Goal: Transaction & Acquisition: Purchase product/service

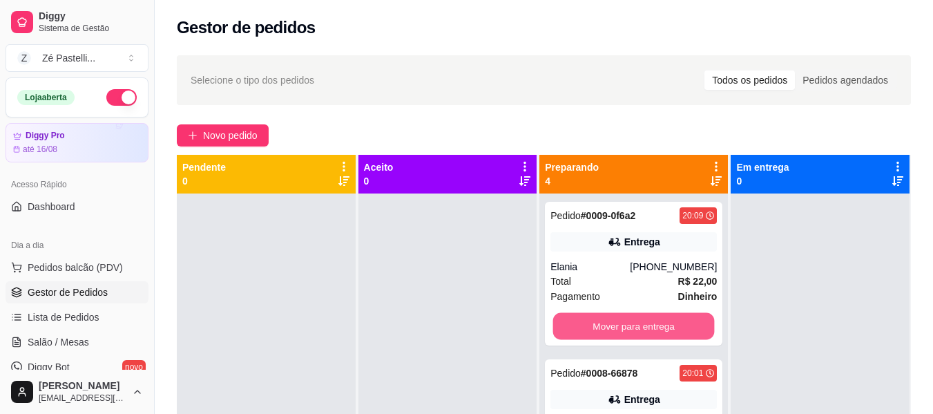
click at [595, 318] on button "Mover para entrega" at bounding box center [634, 326] width 162 height 27
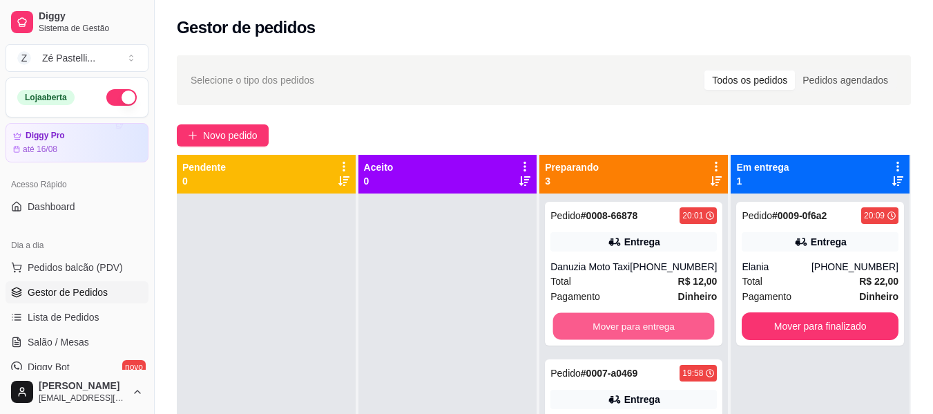
click at [595, 318] on button "Mover para entrega" at bounding box center [634, 326] width 162 height 27
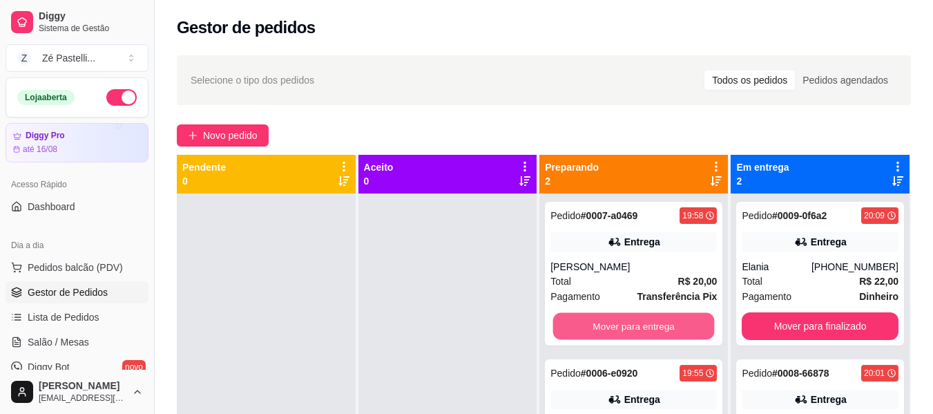
click at [595, 318] on button "Mover para entrega" at bounding box center [634, 326] width 162 height 27
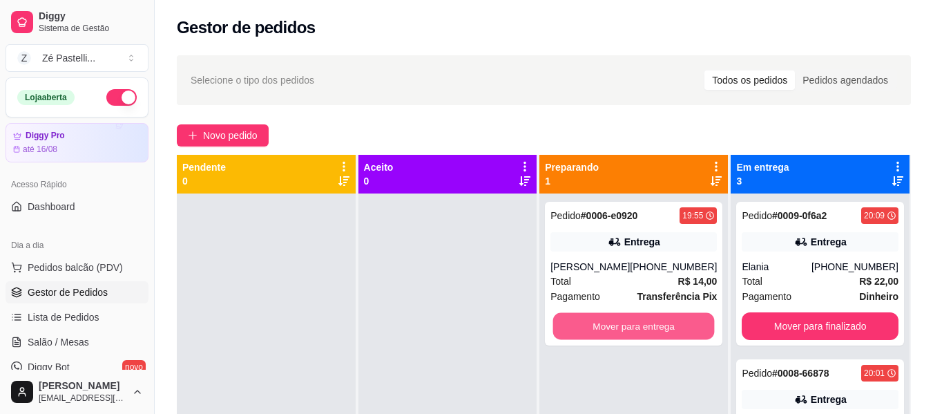
click at [595, 318] on button "Mover para entrega" at bounding box center [634, 326] width 162 height 27
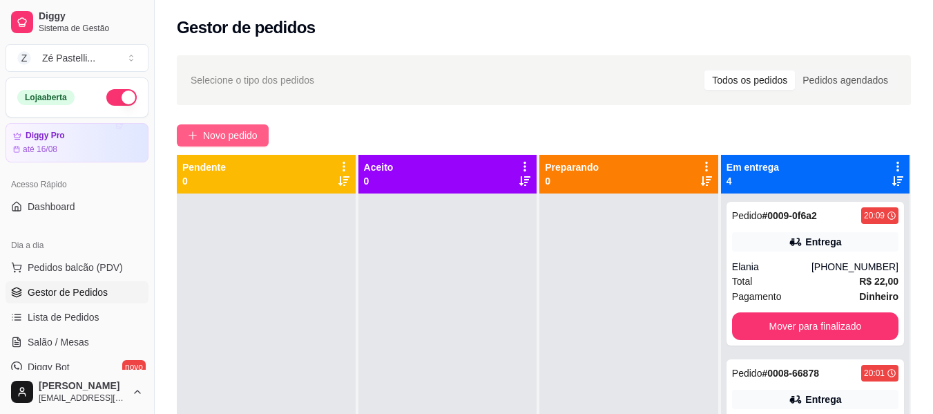
click at [245, 139] on span "Novo pedido" at bounding box center [230, 135] width 55 height 15
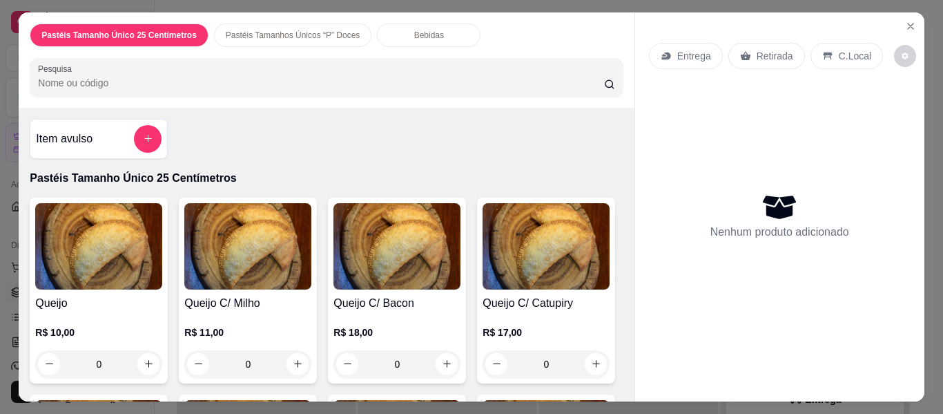
click at [679, 50] on p "Entrega" at bounding box center [694, 56] width 34 height 14
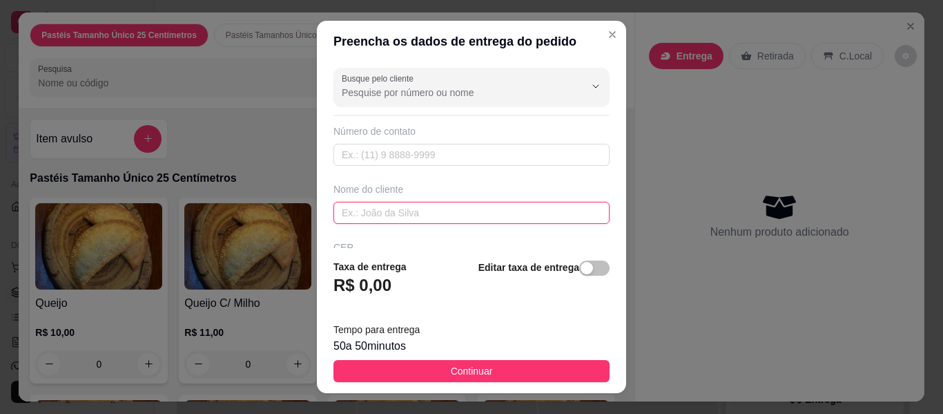
click at [426, 212] on input "text" at bounding box center [472, 213] width 276 height 22
type input "[PERSON_NAME]"
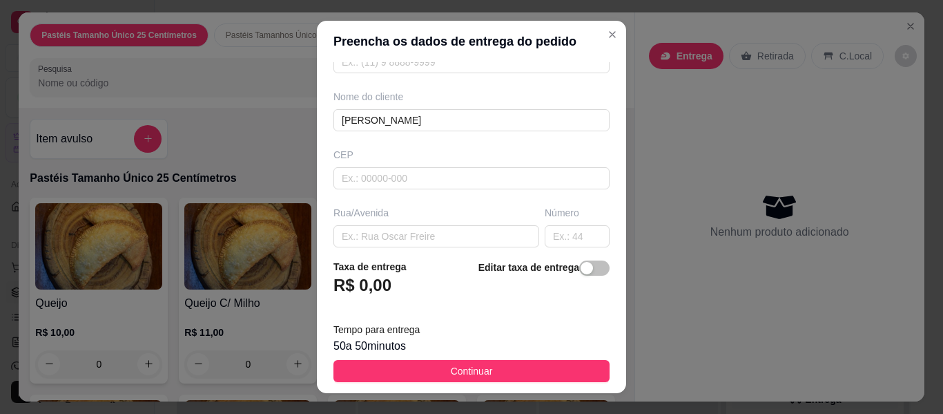
scroll to position [110, 0]
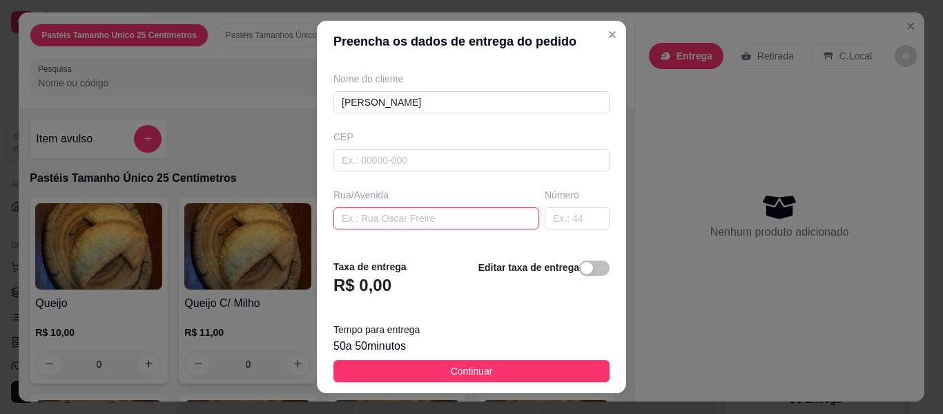
click at [430, 213] on input "text" at bounding box center [437, 218] width 206 height 22
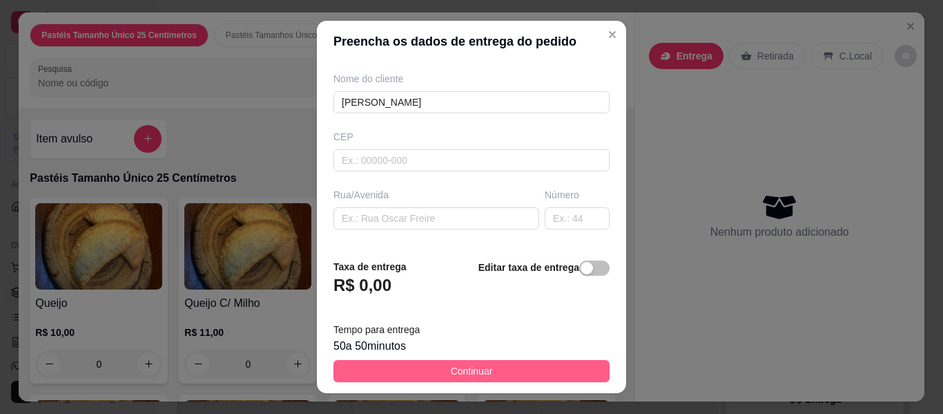
click at [455, 374] on span "Continuar" at bounding box center [472, 370] width 42 height 15
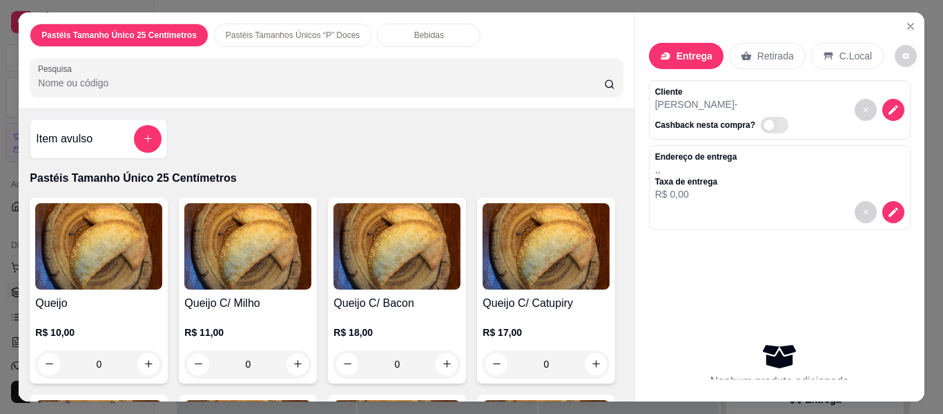
click at [135, 79] on input "Pesquisa" at bounding box center [321, 83] width 566 height 14
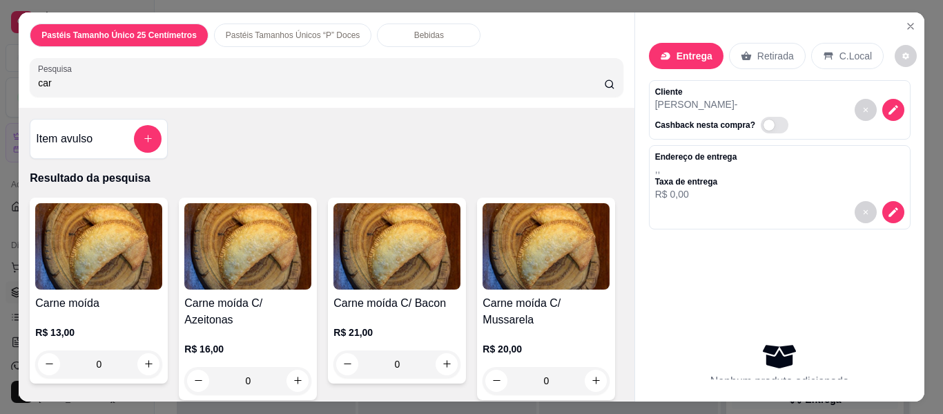
type input "car"
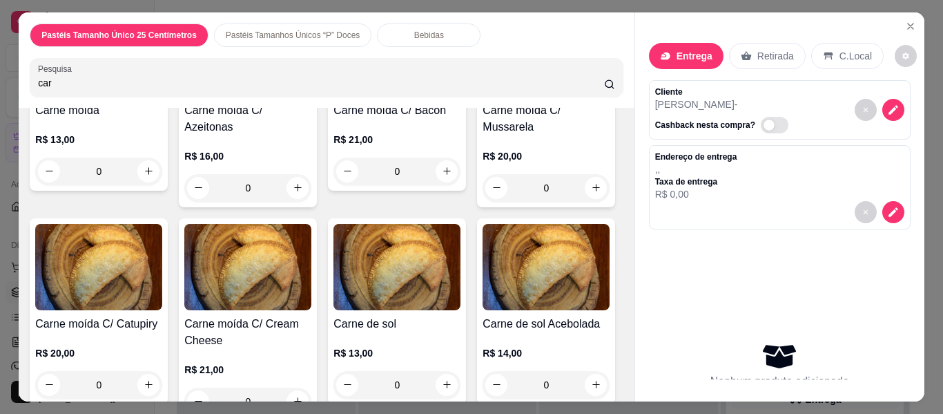
scroll to position [193, 0]
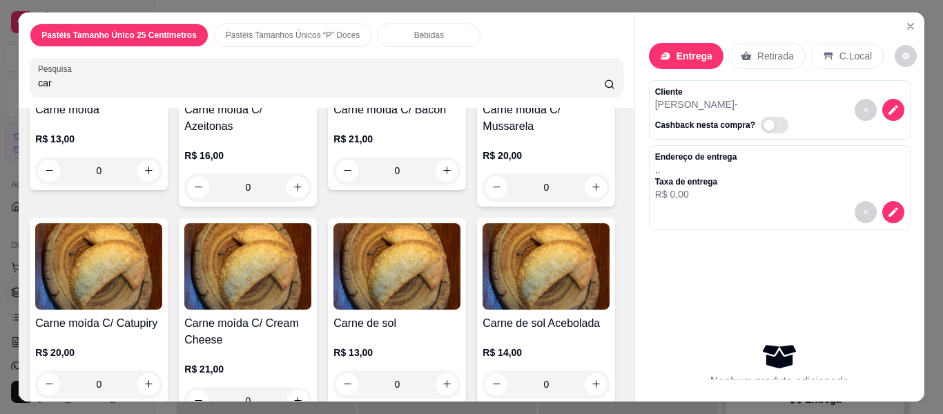
click at [162, 226] on img at bounding box center [98, 266] width 127 height 86
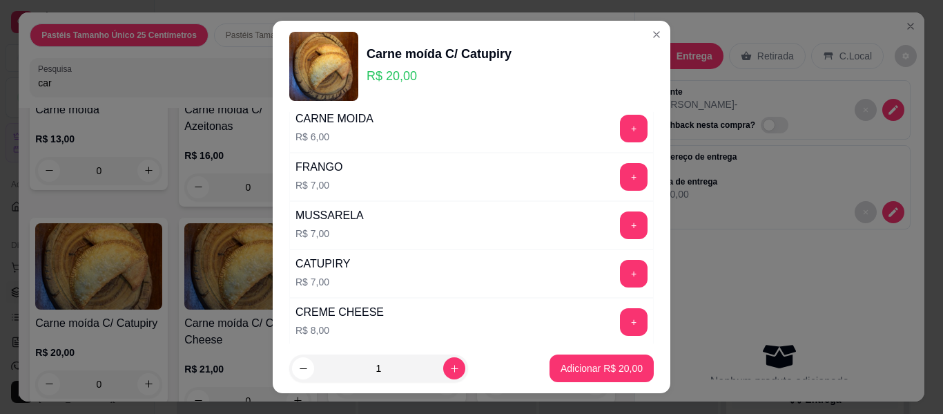
scroll to position [414, 0]
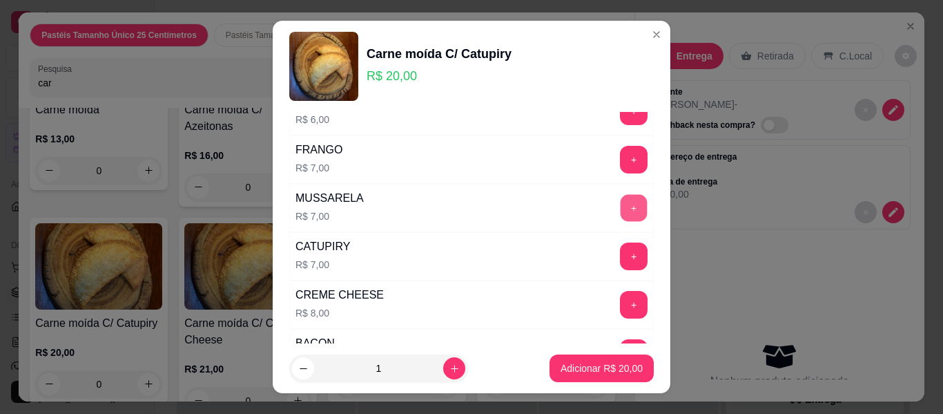
click at [621, 212] on button "+" at bounding box center [634, 208] width 27 height 27
click at [588, 372] on p "Adicionar R$ 27,00" at bounding box center [602, 368] width 82 height 14
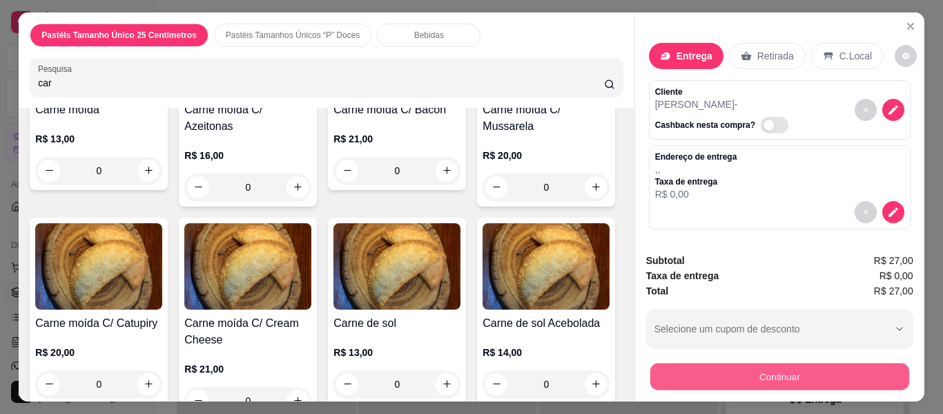
click at [727, 378] on button "Continuar" at bounding box center [779, 376] width 259 height 27
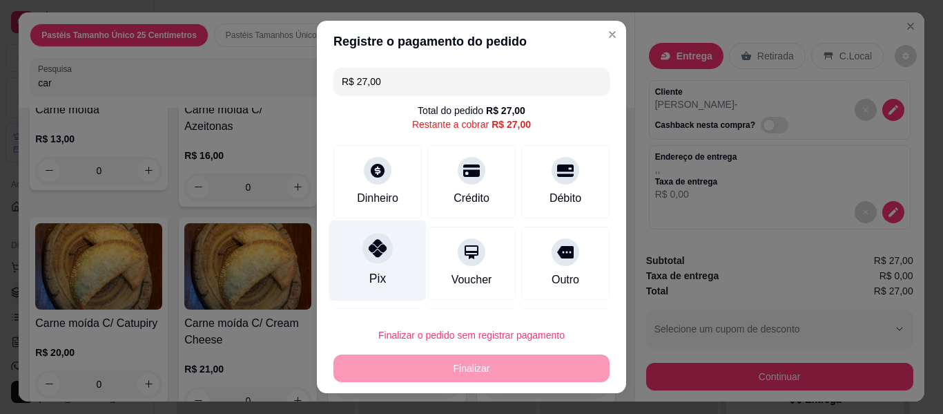
click at [353, 267] on div "Pix" at bounding box center [377, 260] width 97 height 81
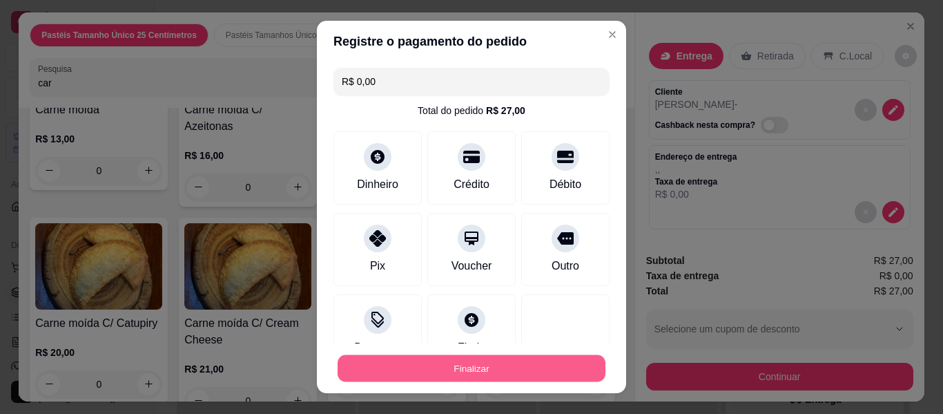
click at [461, 367] on button "Finalizar" at bounding box center [472, 368] width 268 height 27
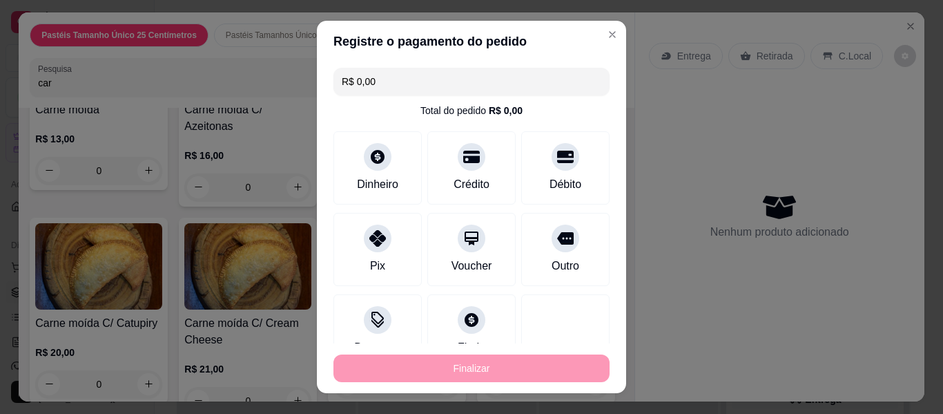
type input "-R$ 27,00"
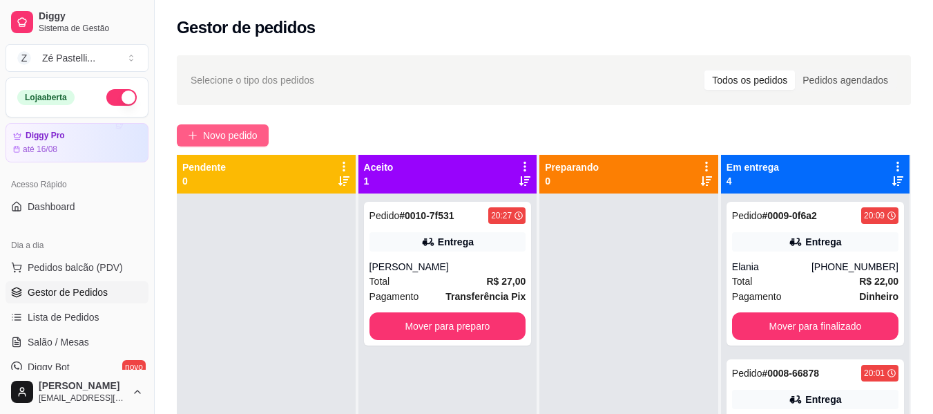
click at [206, 133] on span "Novo pedido" at bounding box center [230, 135] width 55 height 15
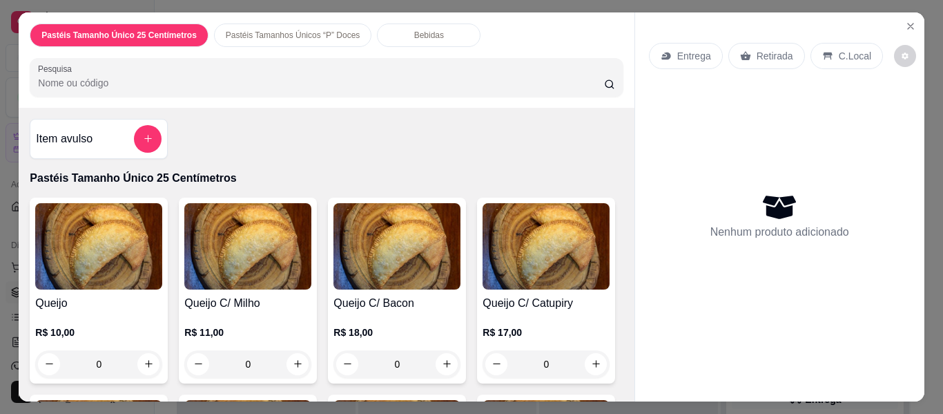
click at [184, 79] on input "Pesquisa" at bounding box center [321, 83] width 566 height 14
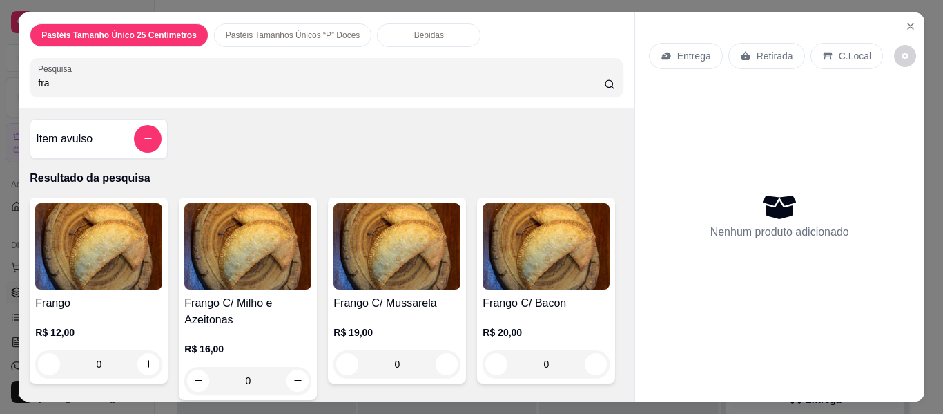
type input "fra"
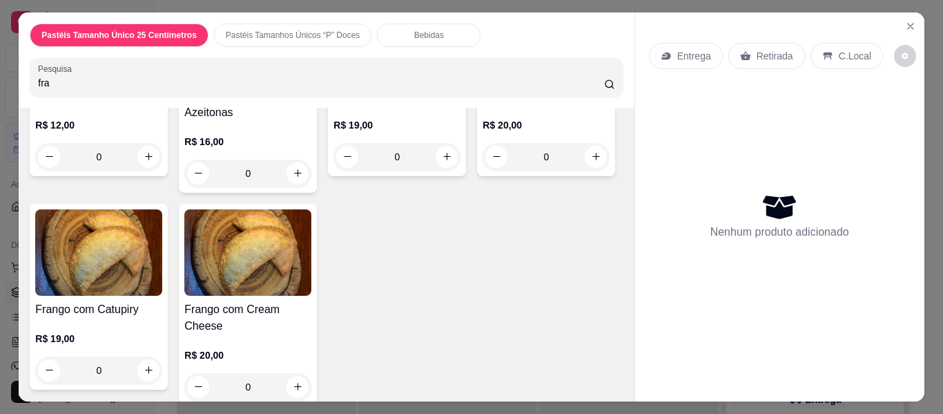
scroll to position [221, 0]
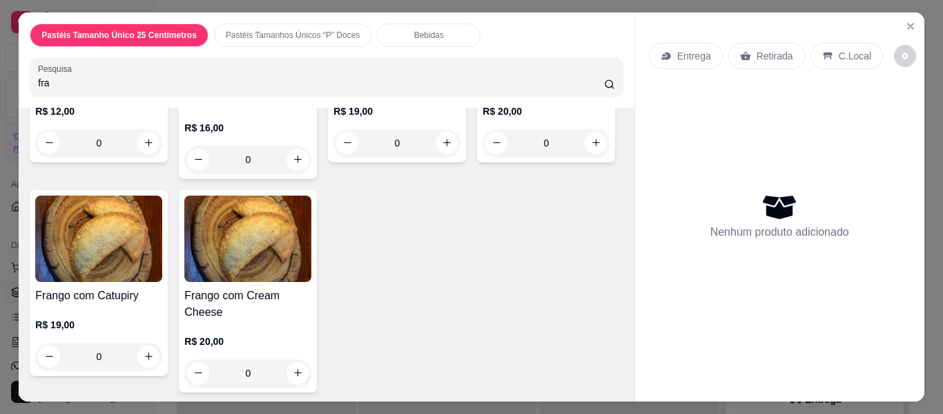
click at [162, 262] on img at bounding box center [98, 238] width 127 height 86
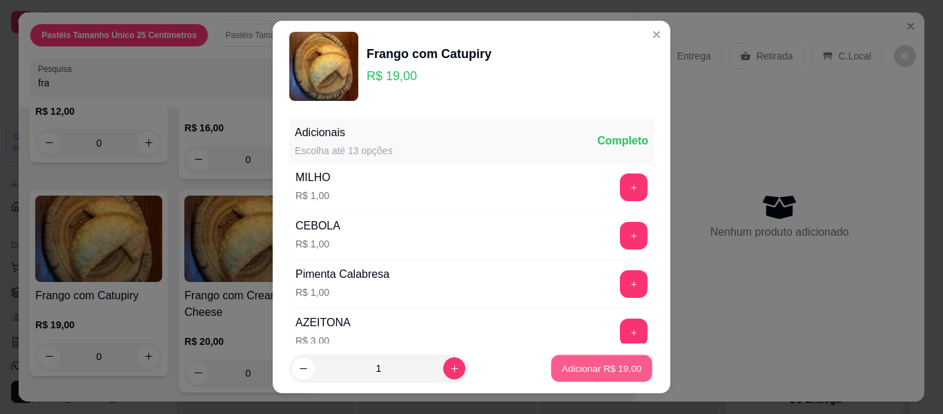
click at [573, 371] on p "Adicionar R$ 19,00" at bounding box center [602, 367] width 80 height 13
type input "1"
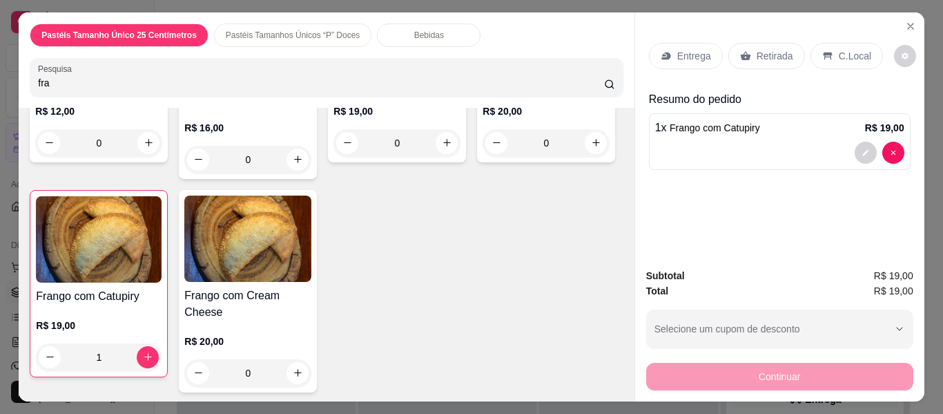
click at [688, 52] on p "Entrega" at bounding box center [694, 56] width 34 height 14
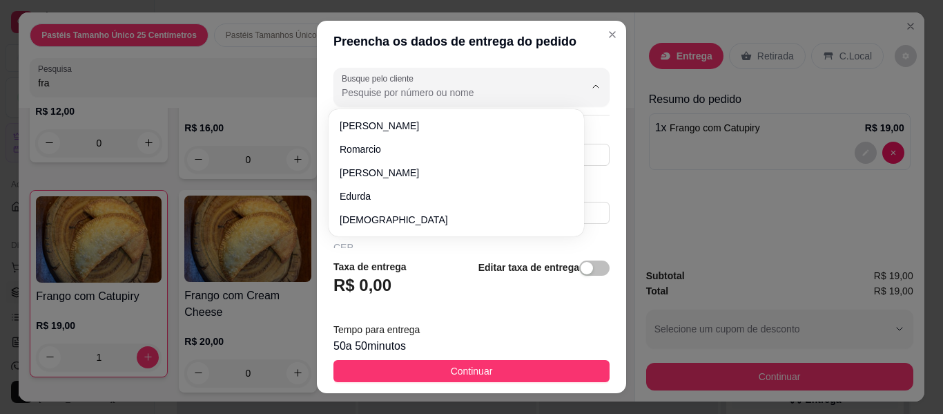
click at [409, 89] on input "Busque pelo cliente" at bounding box center [452, 93] width 221 height 14
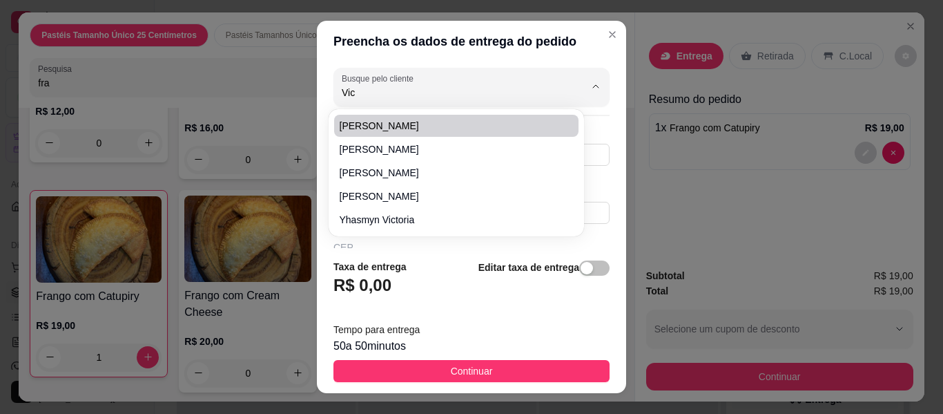
click at [407, 123] on span "[PERSON_NAME]" at bounding box center [450, 126] width 220 height 14
type input "[PERSON_NAME]"
type input "88999807428"
type input "[PERSON_NAME]"
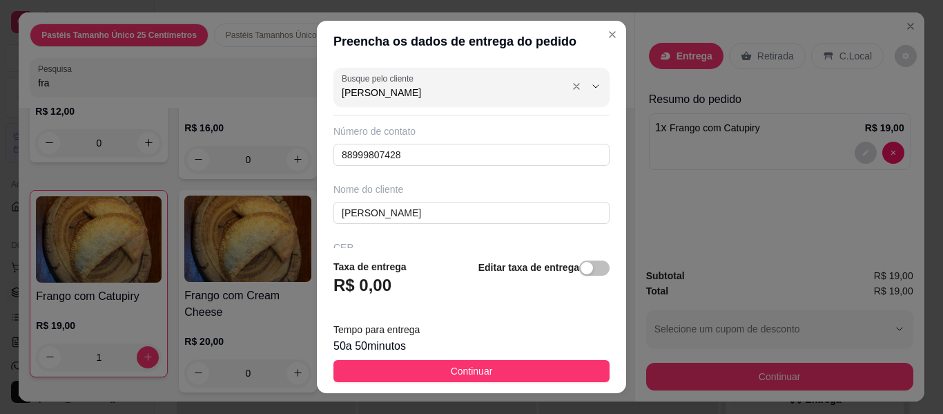
click at [435, 88] on input "[PERSON_NAME]" at bounding box center [452, 93] width 221 height 14
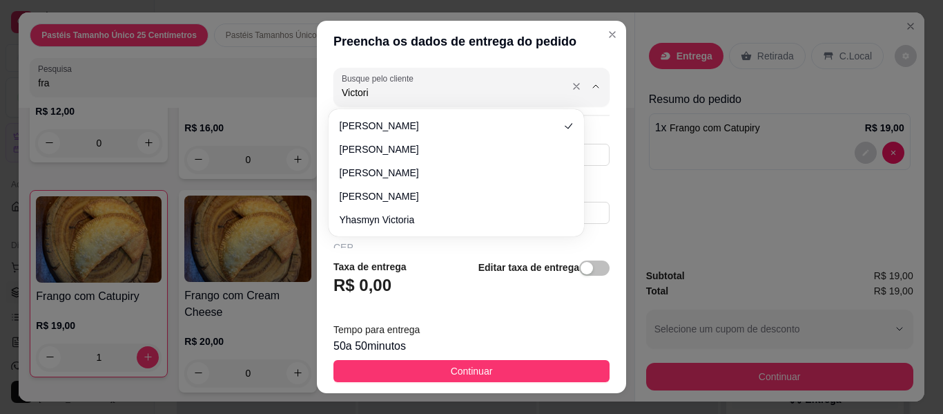
type input "Victoria"
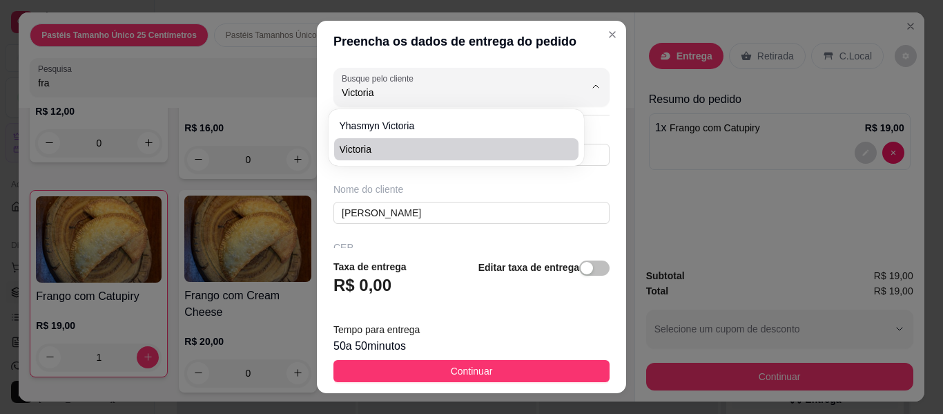
click at [418, 150] on span "Victoria" at bounding box center [450, 149] width 220 height 14
type input "88996628322"
type input "Victoria"
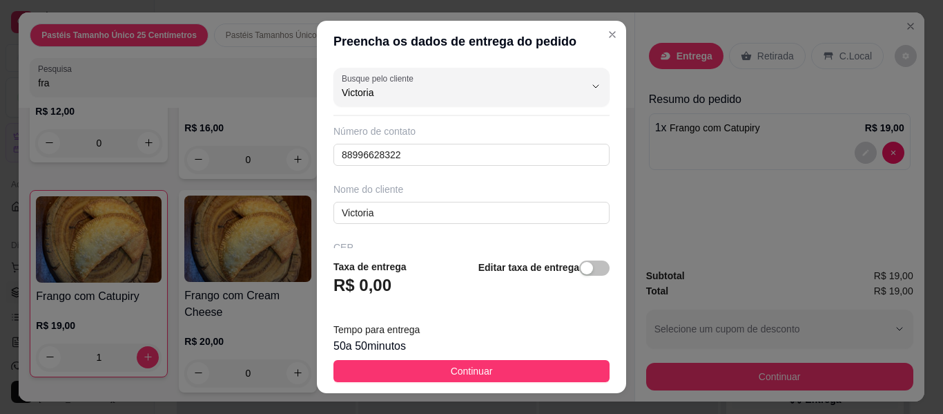
type input "Victoria"
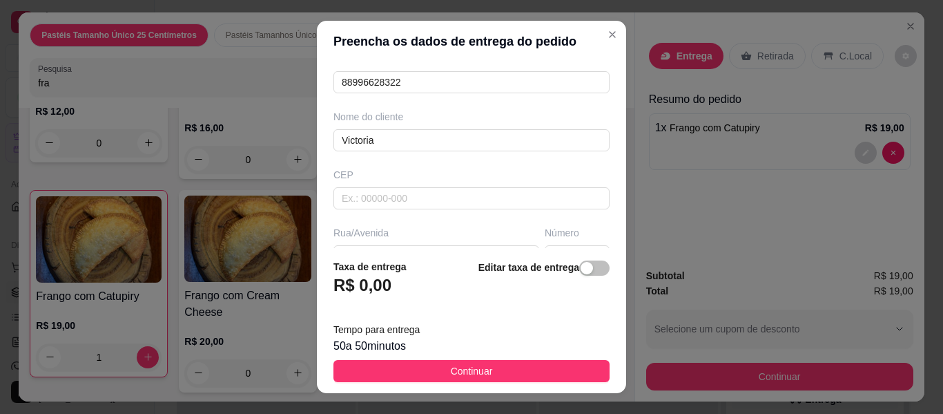
scroll to position [166, 0]
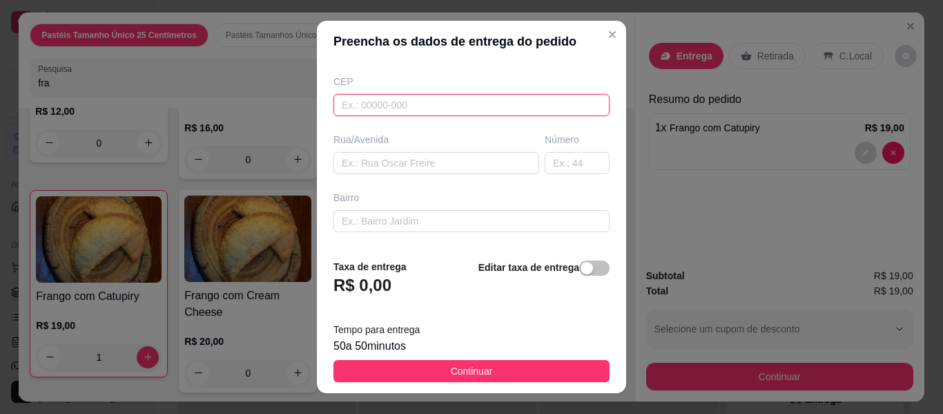
click at [447, 108] on input "text" at bounding box center [472, 105] width 276 height 22
type input "63200000"
type input "Missão Velha"
type input "63200000"
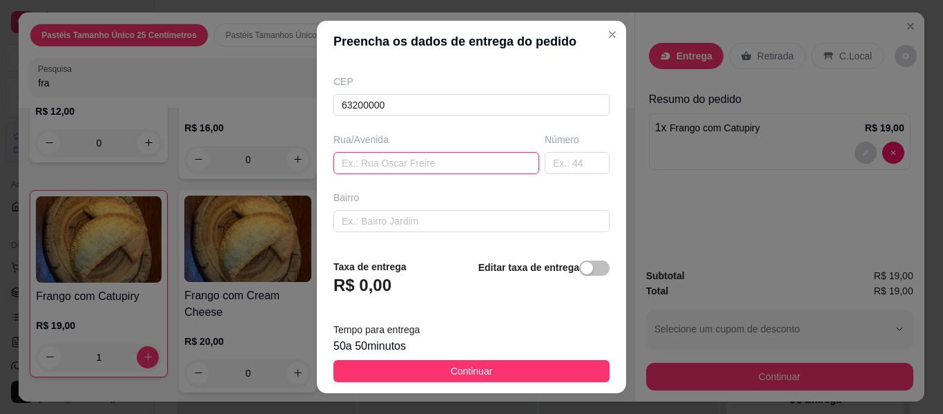
click at [462, 159] on input "text" at bounding box center [437, 163] width 206 height 22
type input "Travessa [PERSON_NAME]"
click at [566, 163] on input "text" at bounding box center [577, 163] width 65 height 22
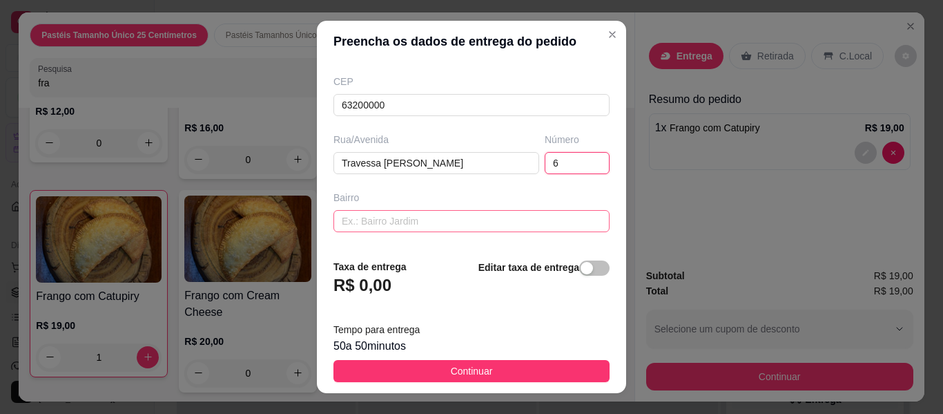
type input "6"
click at [521, 220] on input "text" at bounding box center [472, 221] width 276 height 22
type input "Centro"
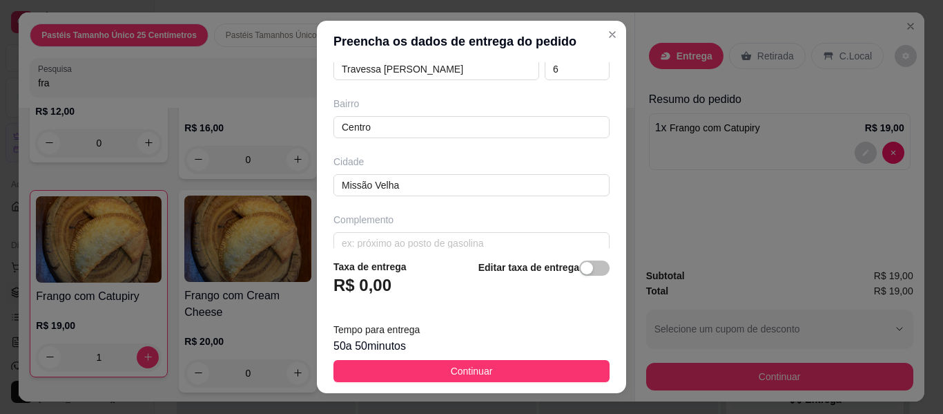
scroll to position [280, 0]
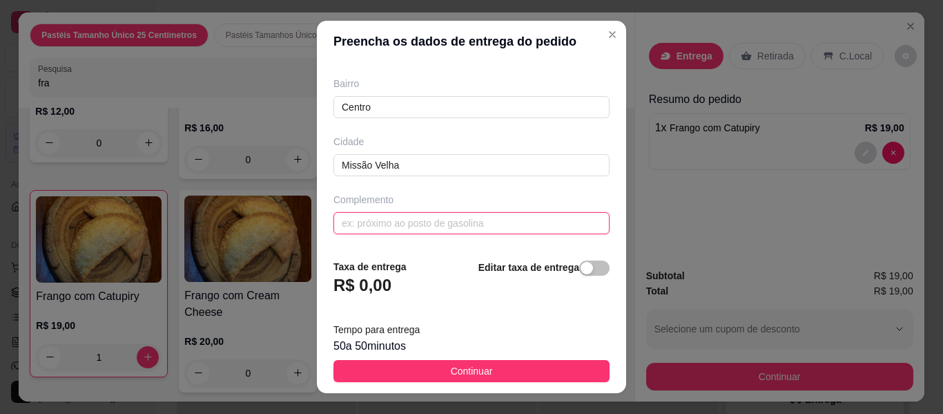
click at [459, 225] on input "text" at bounding box center [472, 223] width 276 height 22
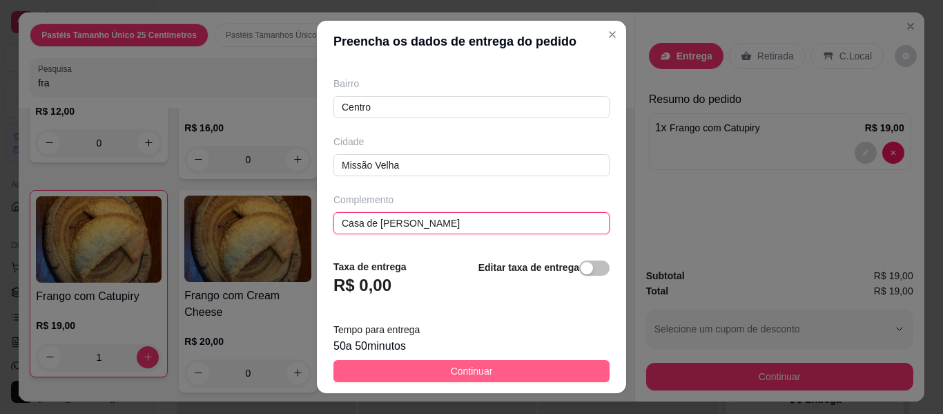
type input "Casa de [PERSON_NAME]"
click at [463, 369] on span "Continuar" at bounding box center [472, 370] width 42 height 15
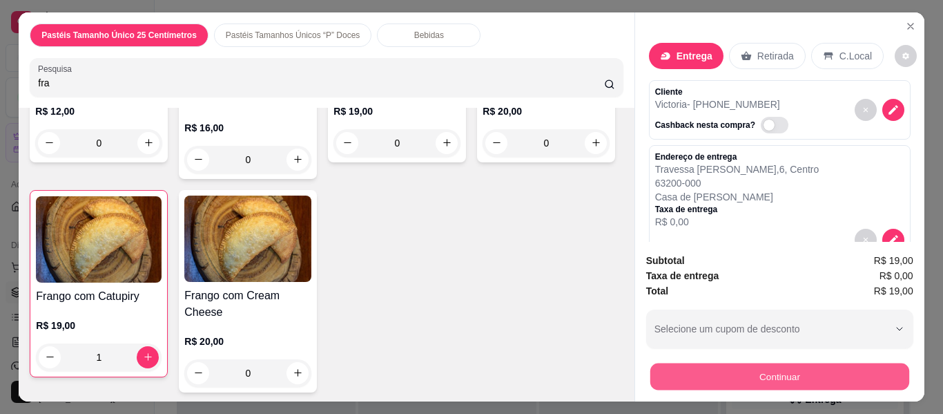
click at [690, 369] on button "Continuar" at bounding box center [779, 376] width 259 height 27
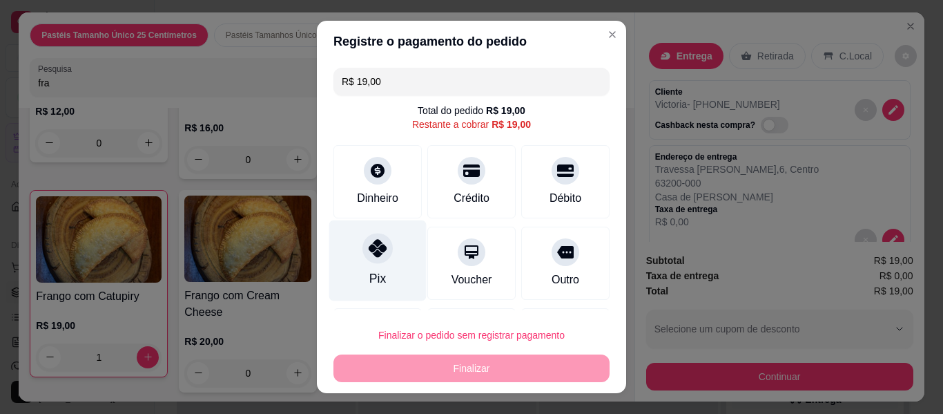
click at [363, 262] on div at bounding box center [378, 248] width 30 height 30
type input "R$ 0,00"
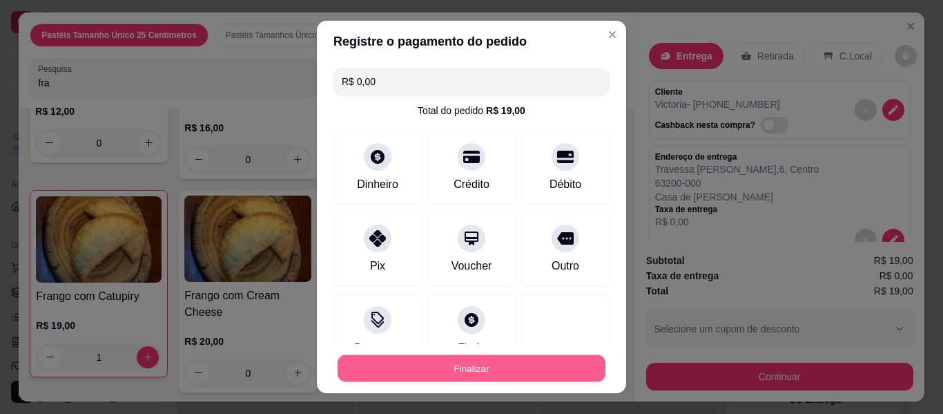
click at [438, 369] on button "Finalizar" at bounding box center [472, 368] width 268 height 27
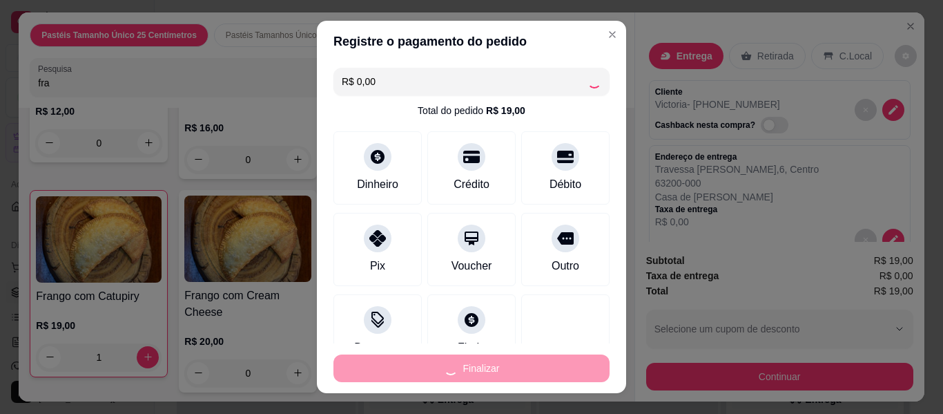
type input "0"
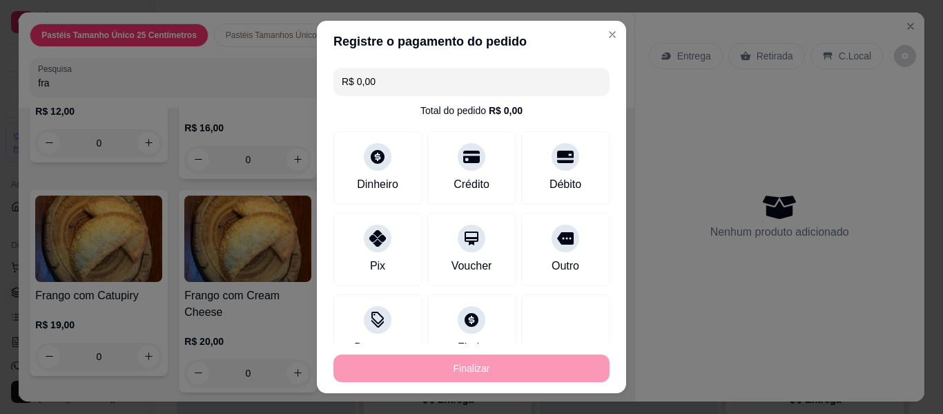
type input "-R$ 19,00"
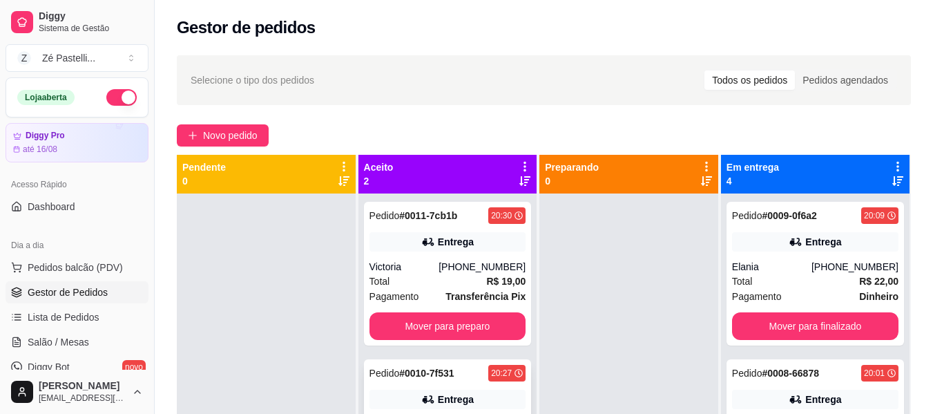
click at [449, 397] on div "Entrega" at bounding box center [456, 399] width 36 height 14
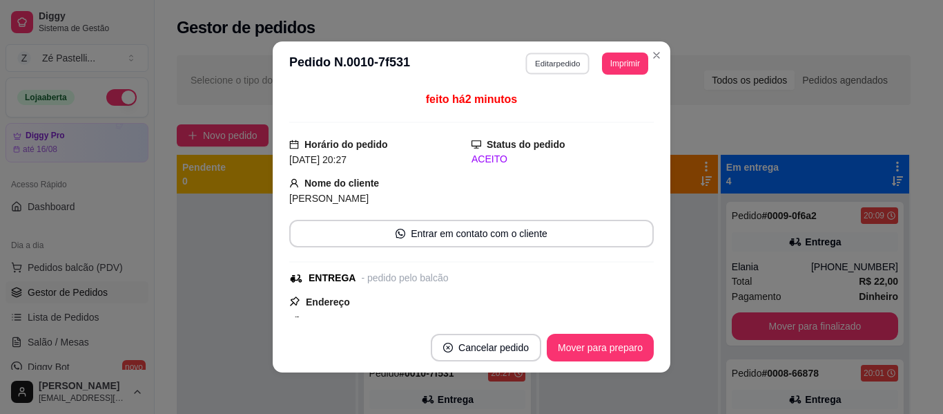
click at [537, 72] on button "Editar pedido" at bounding box center [558, 62] width 64 height 21
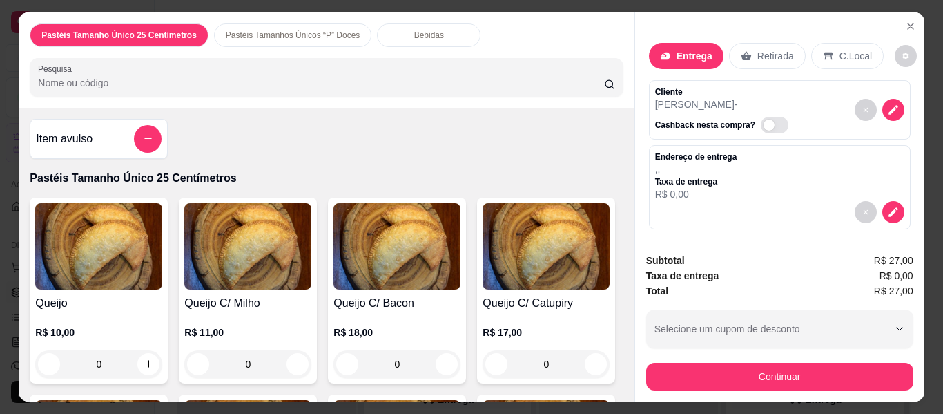
click at [389, 28] on div "Bebidas" at bounding box center [429, 34] width 104 height 23
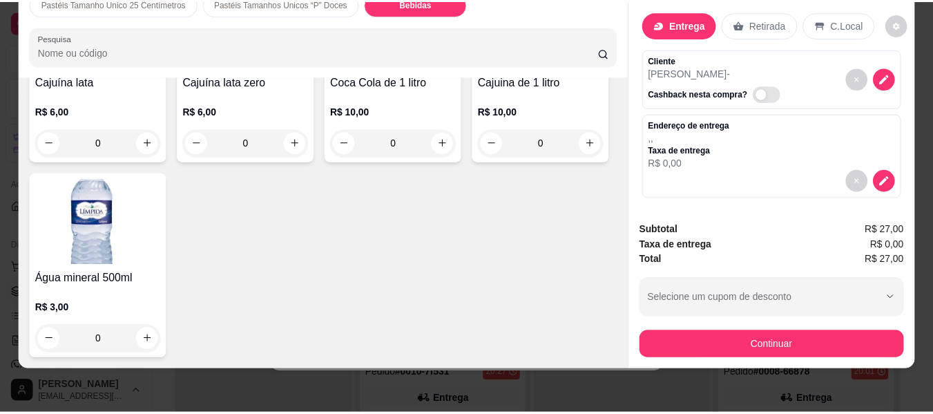
scroll to position [3121, 0]
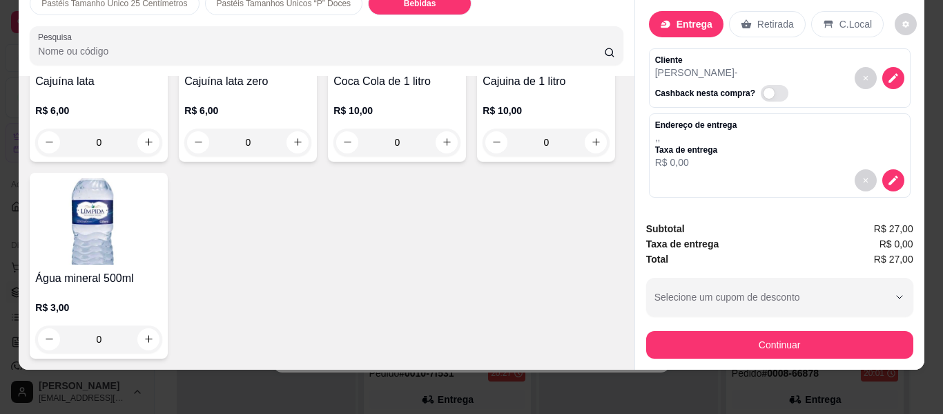
click at [311, 68] on img at bounding box center [247, 24] width 127 height 86
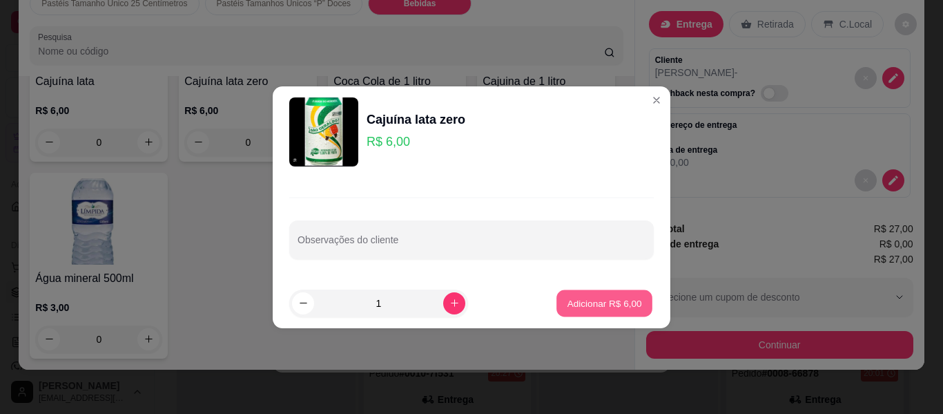
click at [590, 304] on p "Adicionar R$ 6,00" at bounding box center [604, 302] width 75 height 13
type input "1"
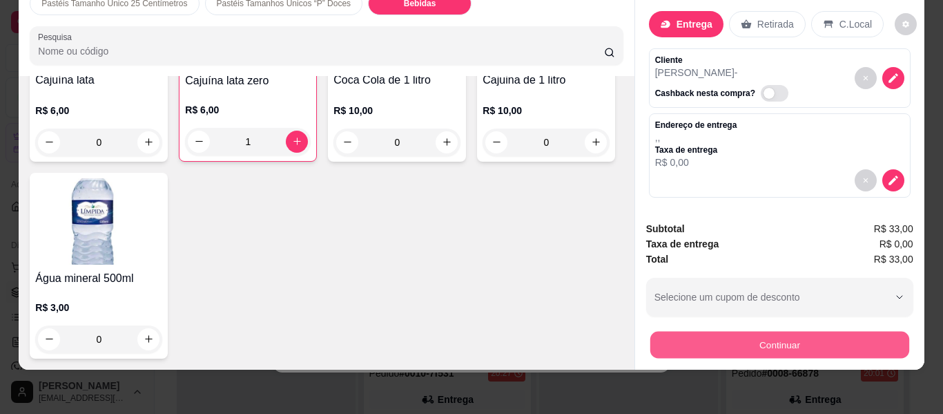
click at [704, 331] on button "Continuar" at bounding box center [779, 344] width 259 height 27
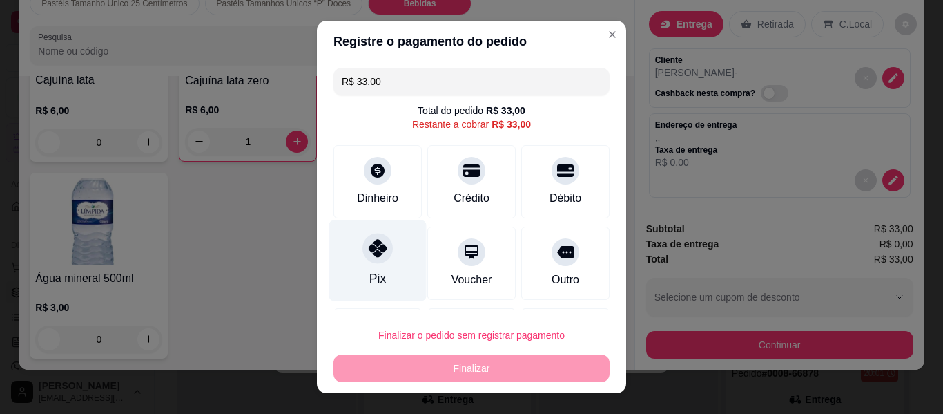
click at [364, 264] on div "Pix" at bounding box center [377, 260] width 97 height 81
type input "R$ 0,00"
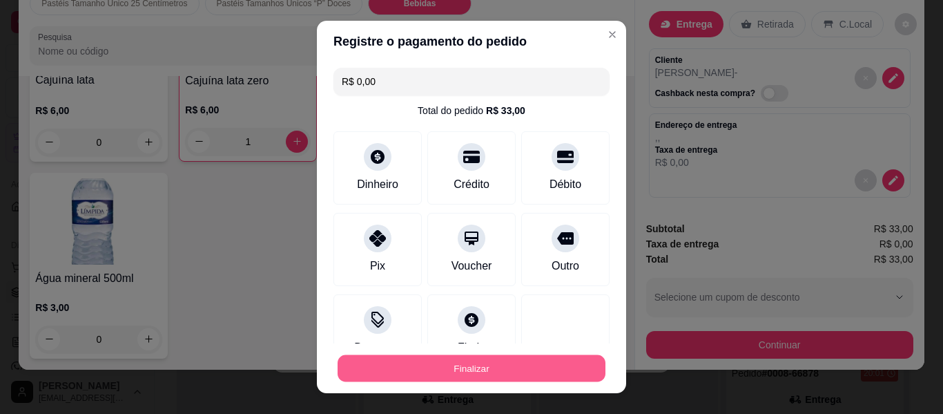
click at [501, 362] on button "Finalizar" at bounding box center [472, 368] width 268 height 27
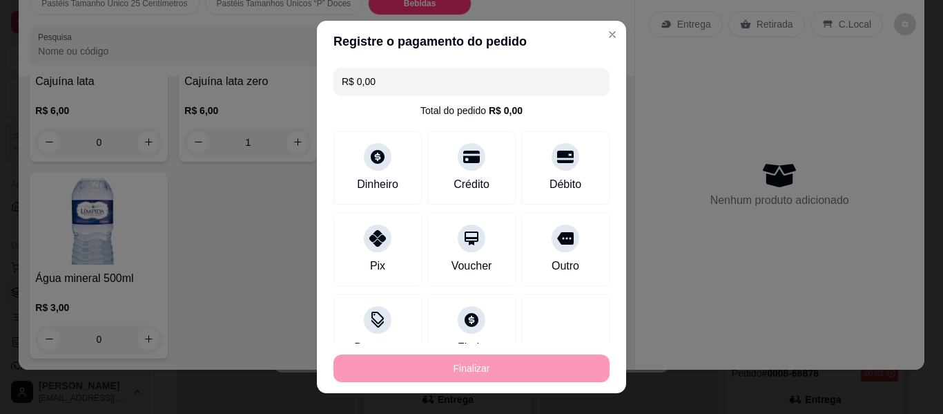
type input "0"
type input "-R$ 33,00"
